Goal: Task Accomplishment & Management: Use online tool/utility

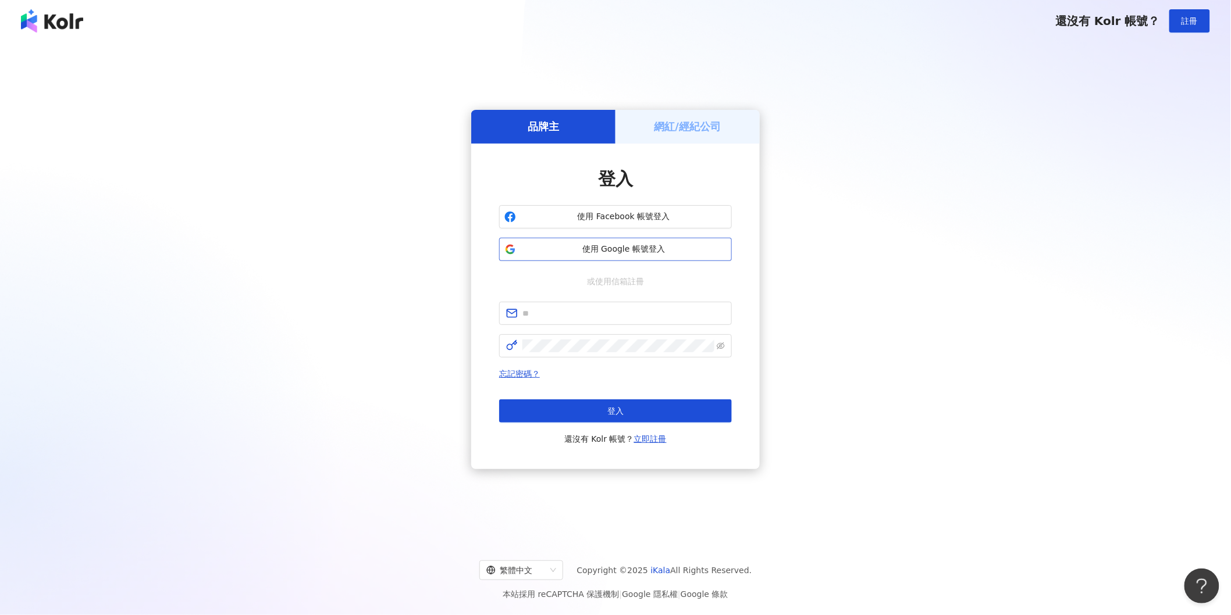
click at [618, 245] on span "使用 Google 帳號登入" at bounding box center [624, 250] width 206 height 12
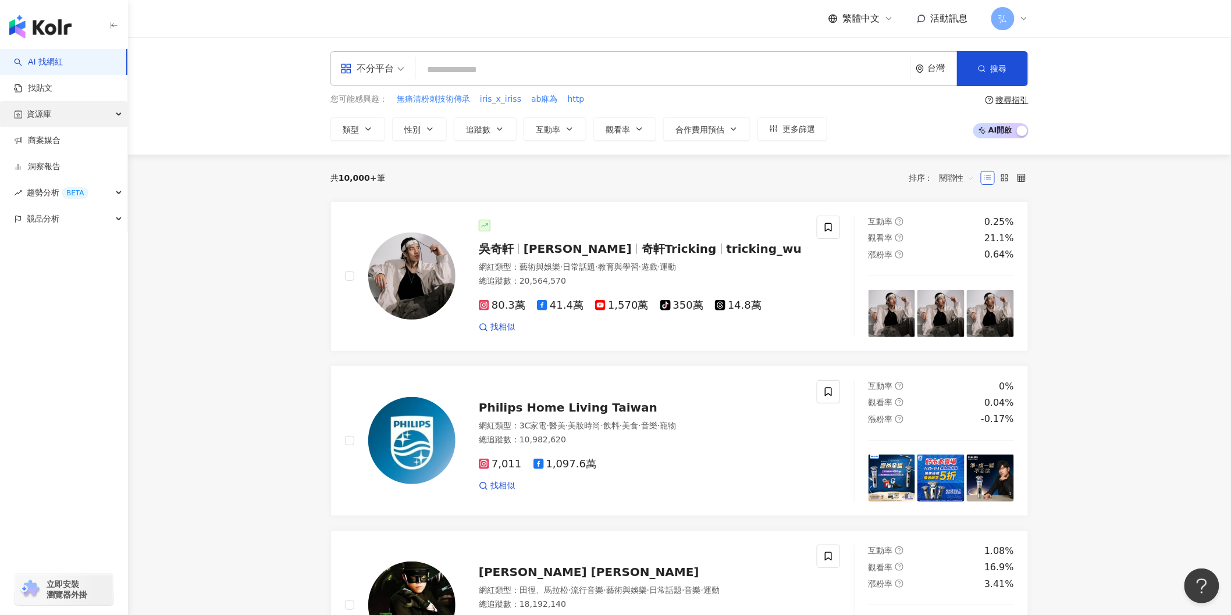
click at [73, 113] on div "資源庫" at bounding box center [63, 114] width 127 height 26
click at [59, 138] on link "網紅管理" at bounding box center [44, 141] width 33 height 12
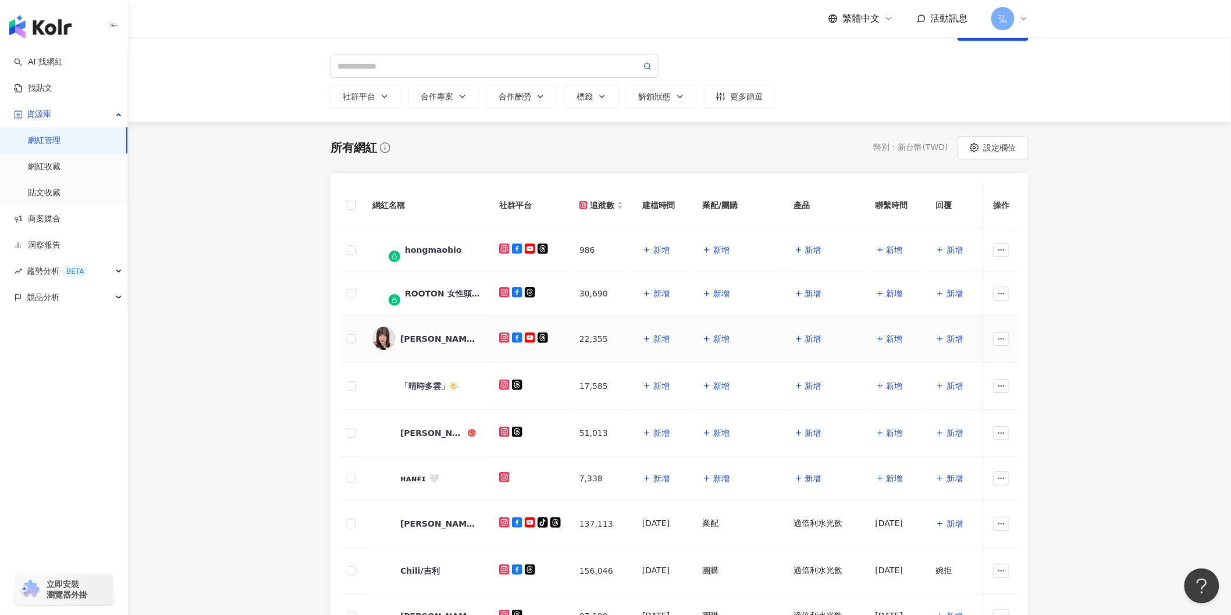
scroll to position [65, 0]
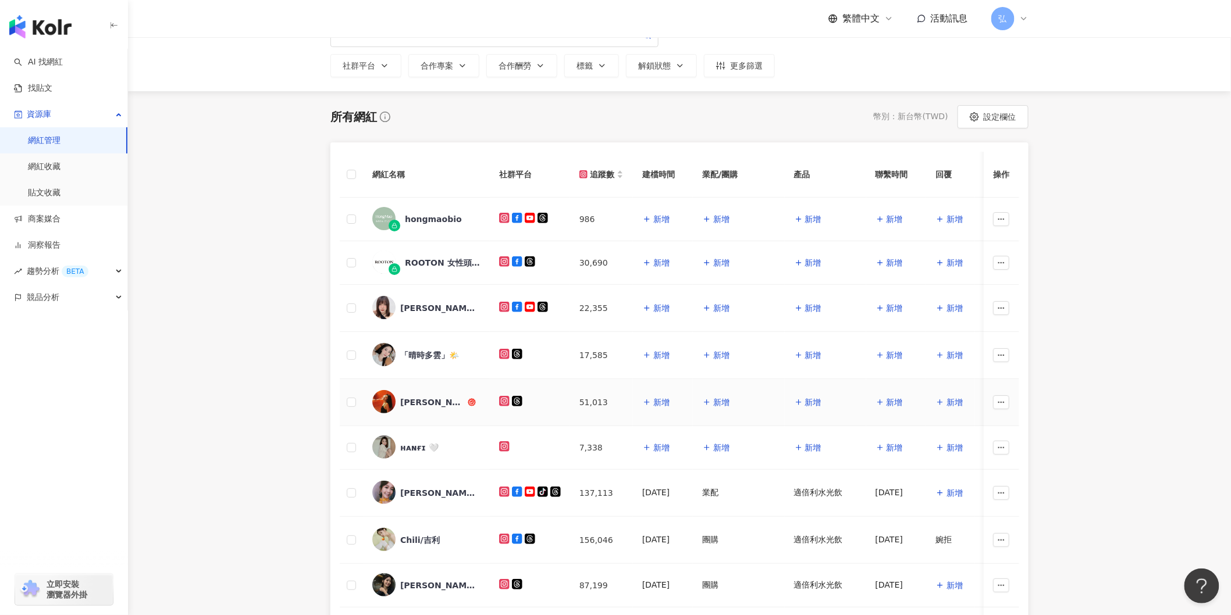
click at [383, 398] on img at bounding box center [383, 401] width 23 height 23
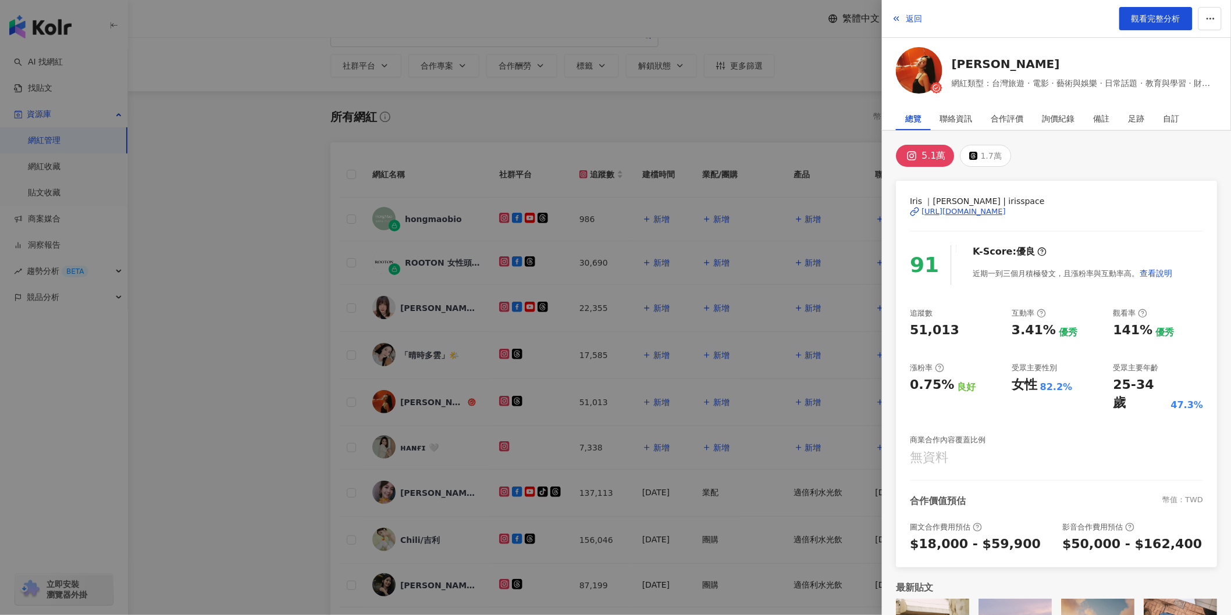
click at [999, 212] on div "[URL][DOMAIN_NAME]" at bounding box center [963, 212] width 84 height 10
